Goal: Navigation & Orientation: Find specific page/section

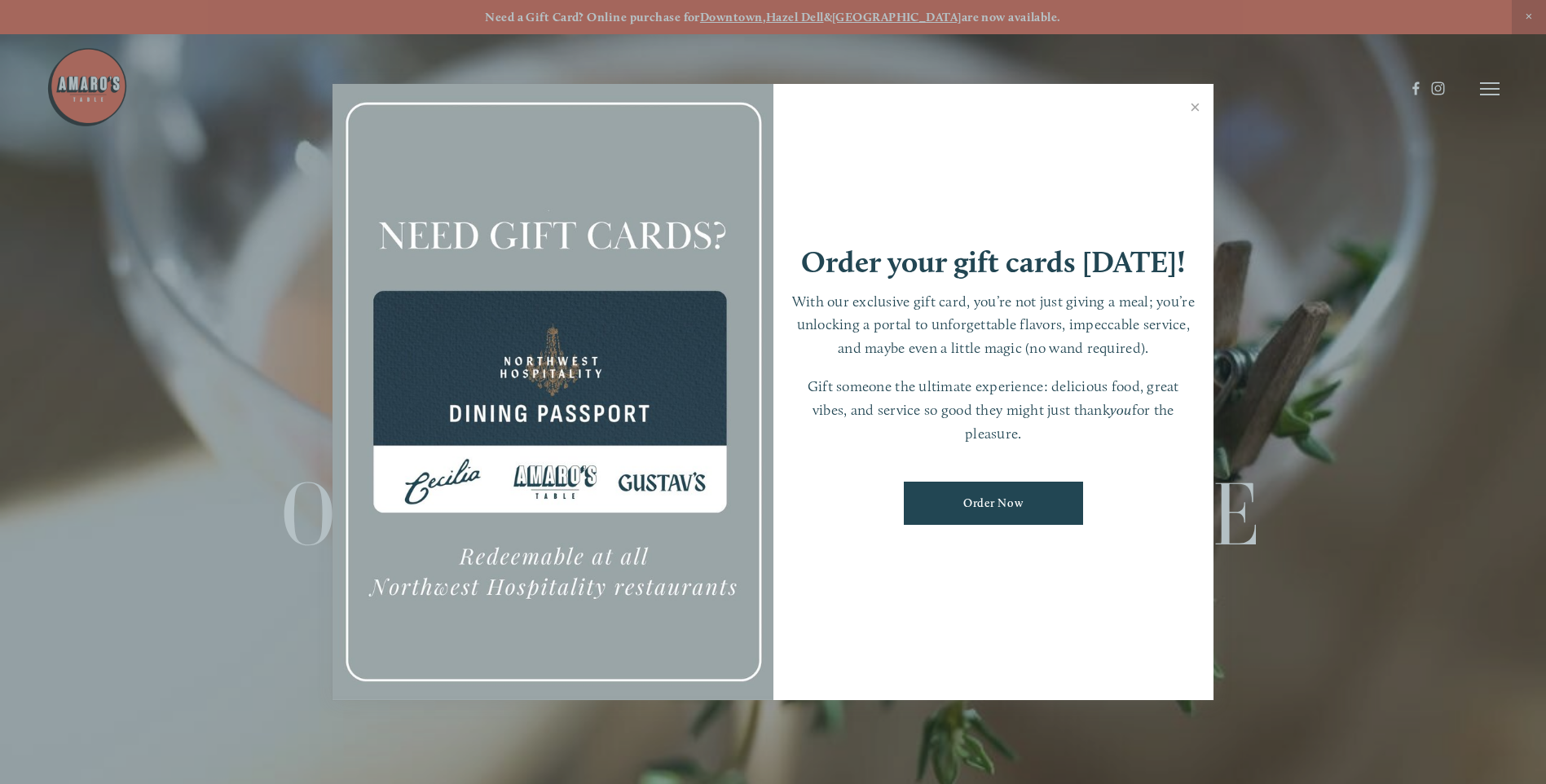
click at [877, 18] on div at bounding box center [773, 392] width 1546 height 784
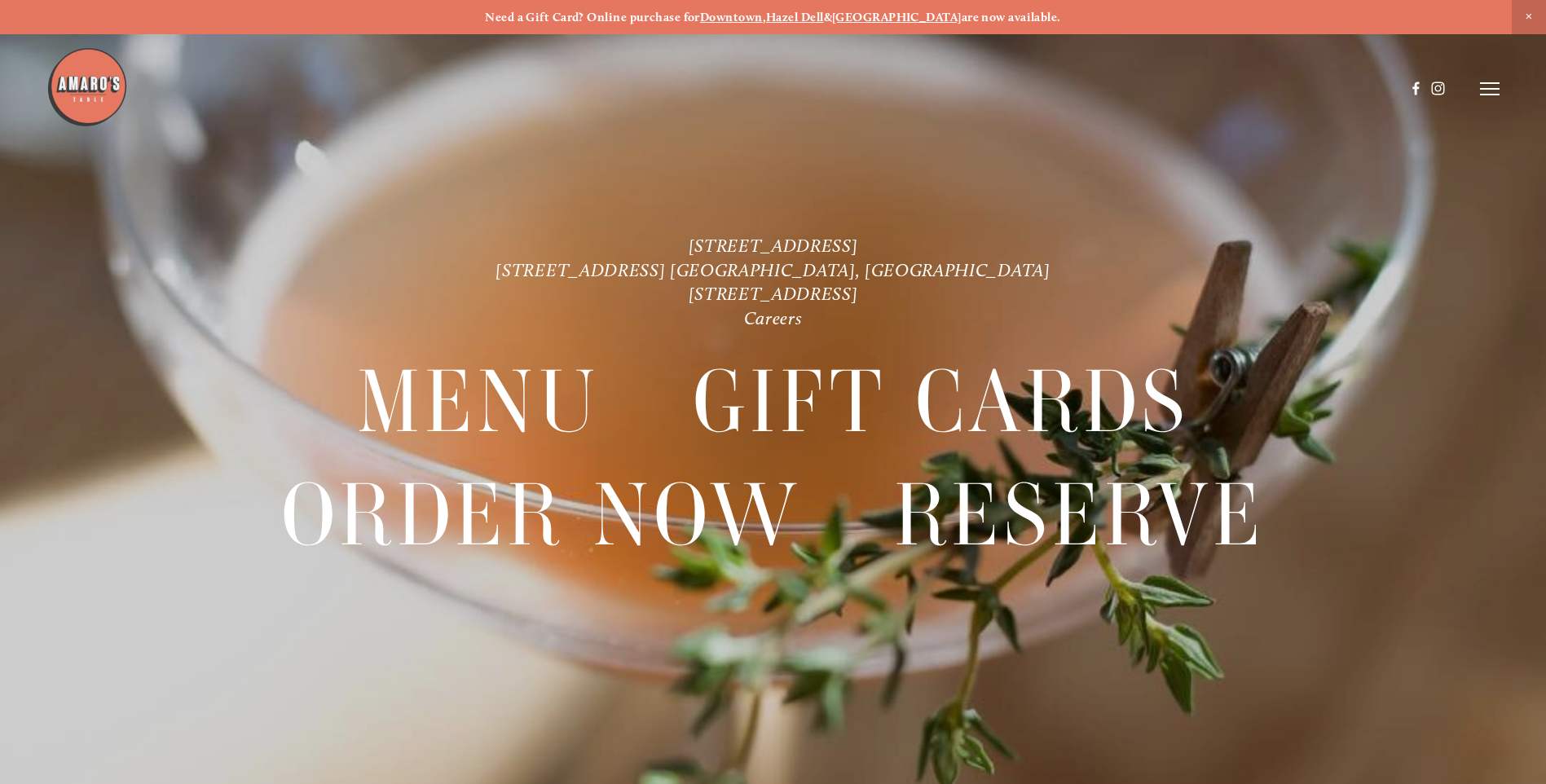
click at [877, 18] on strong "[GEOGRAPHIC_DATA]" at bounding box center [896, 17] width 130 height 15
click at [1490, 92] on icon at bounding box center [1489, 89] width 20 height 15
click at [1142, 86] on span "Menu" at bounding box center [1149, 89] width 33 height 16
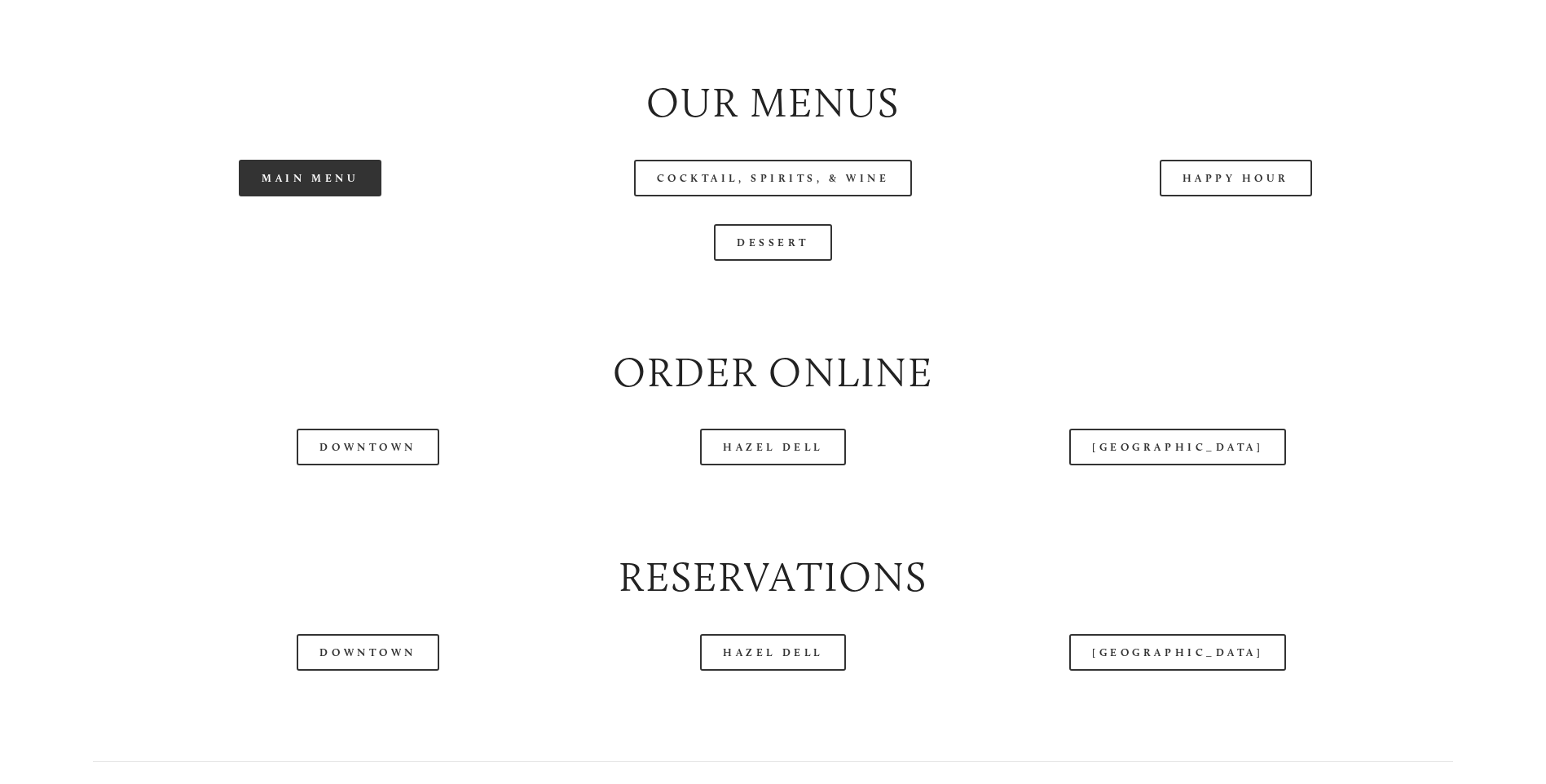
scroll to position [1874, 0]
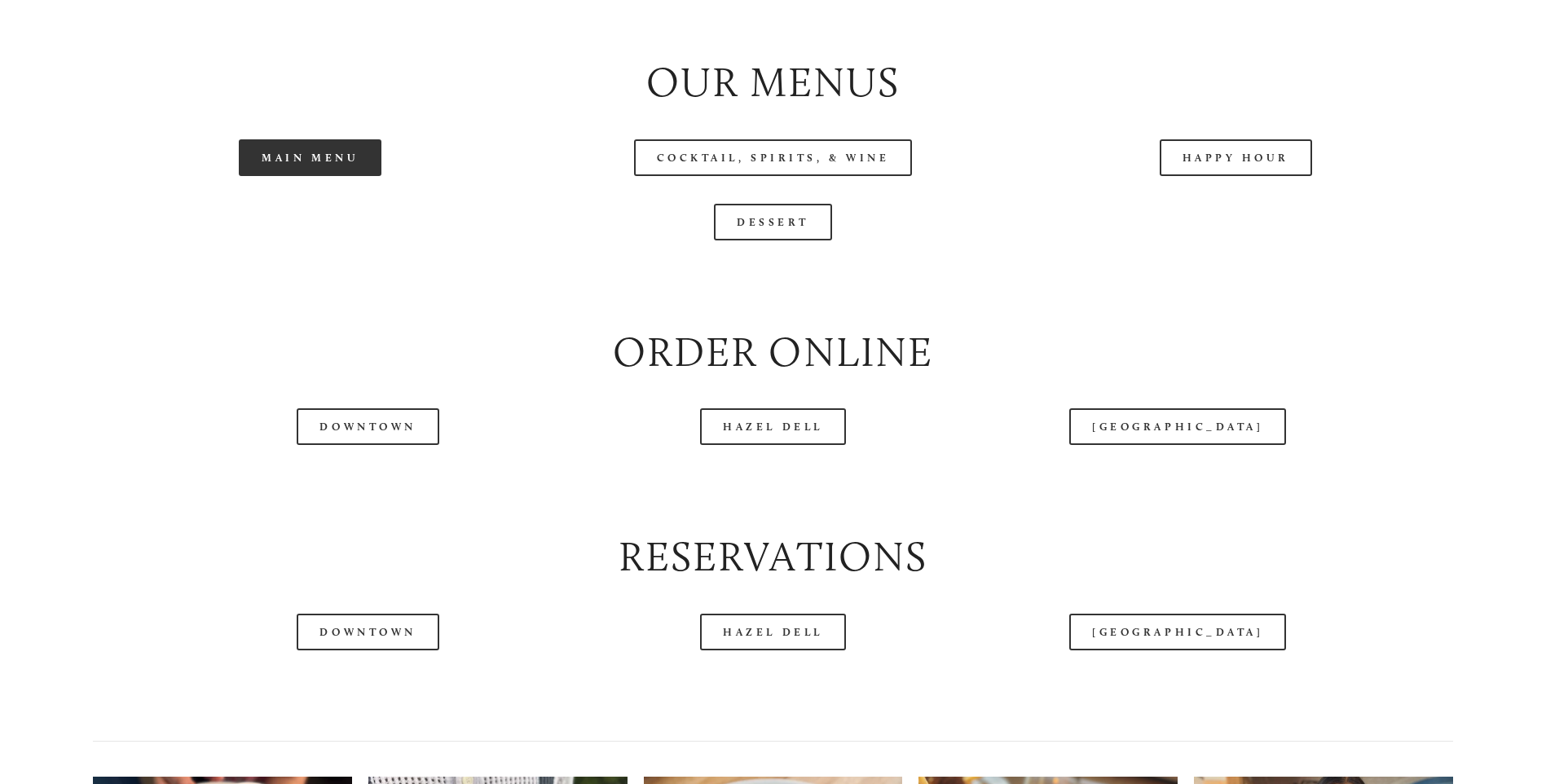
click at [357, 176] on link "Main Menu" at bounding box center [310, 158] width 142 height 37
